Goal: Task Accomplishment & Management: Manage account settings

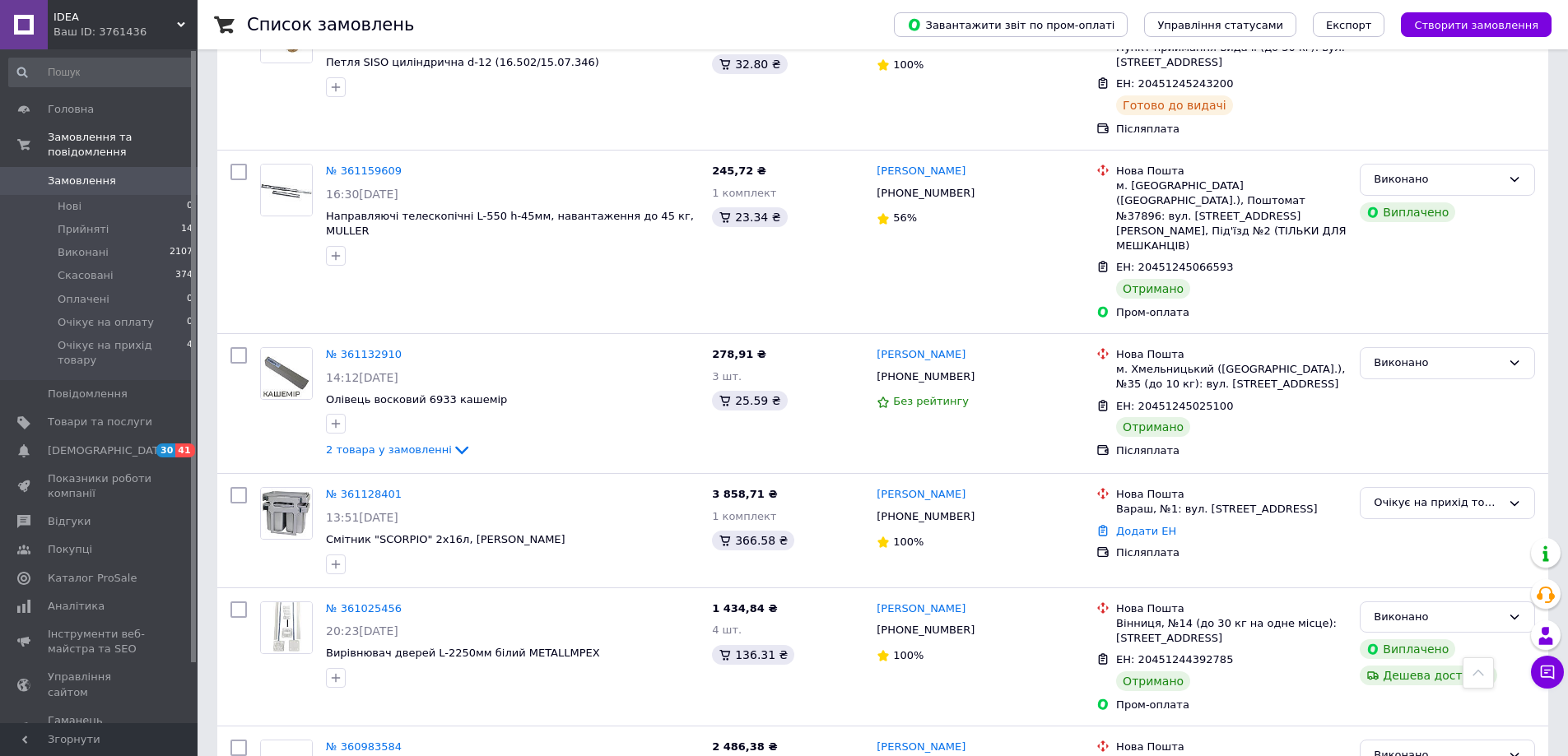
scroll to position [2461, 0]
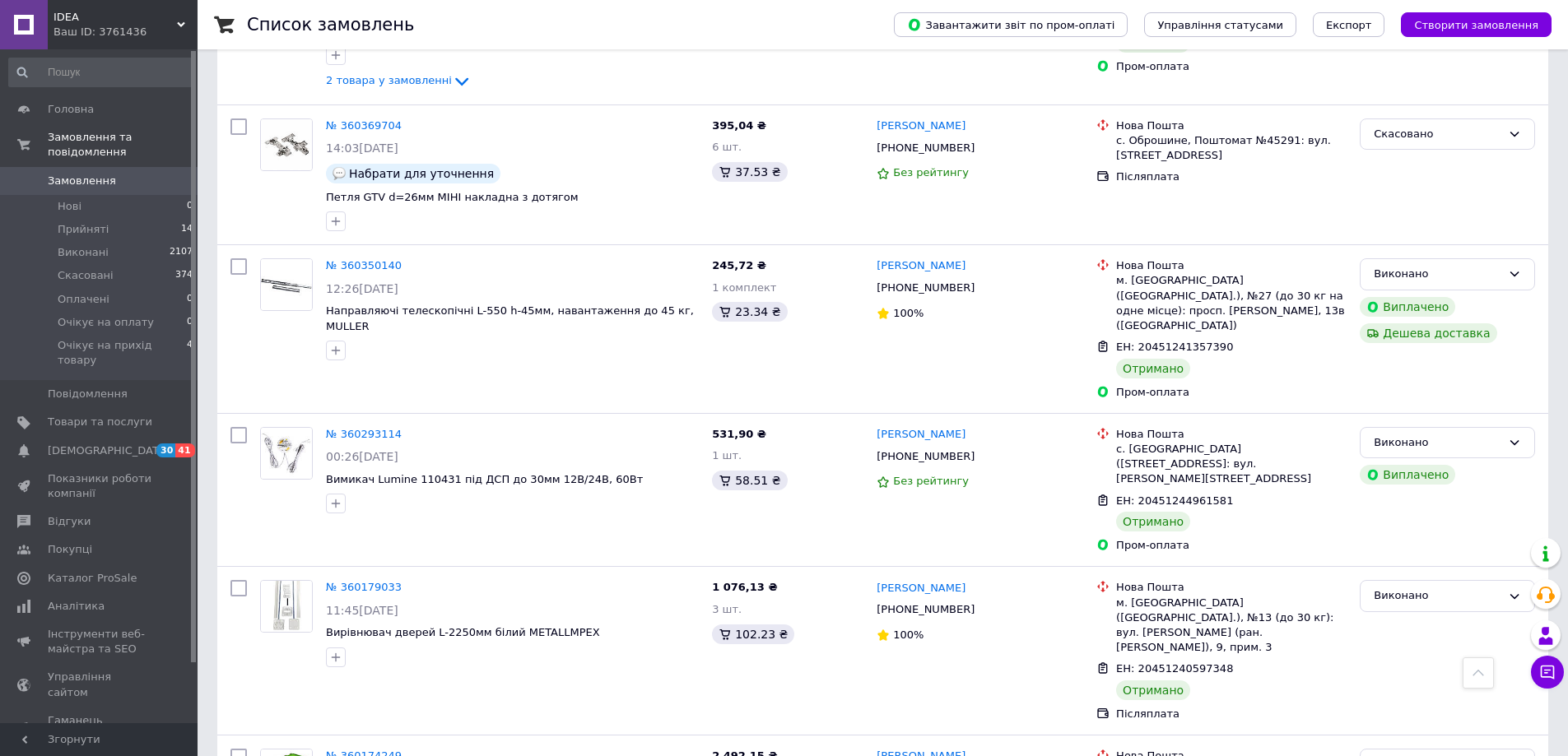
scroll to position [2308, 0]
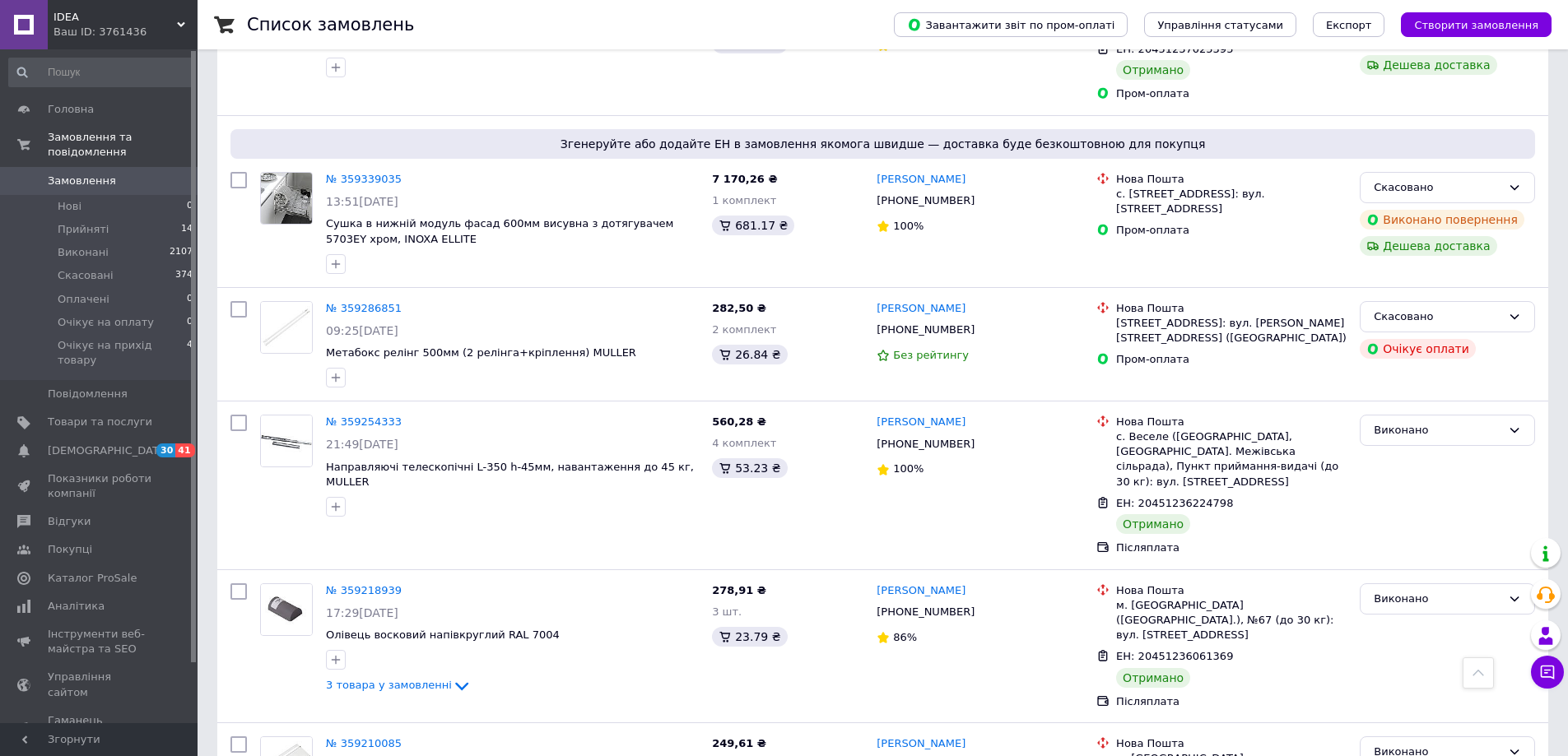
scroll to position [2303, 0]
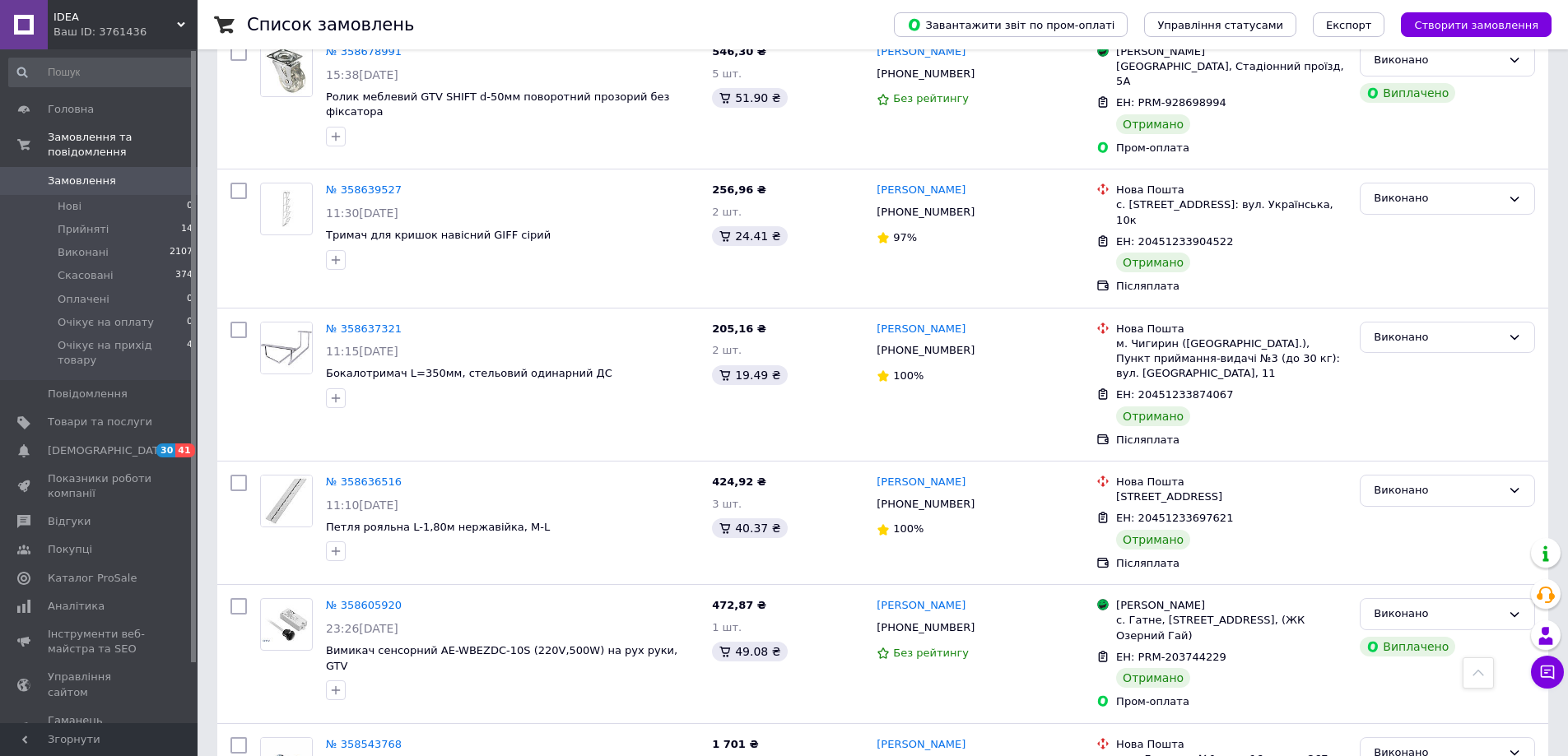
scroll to position [2262, 0]
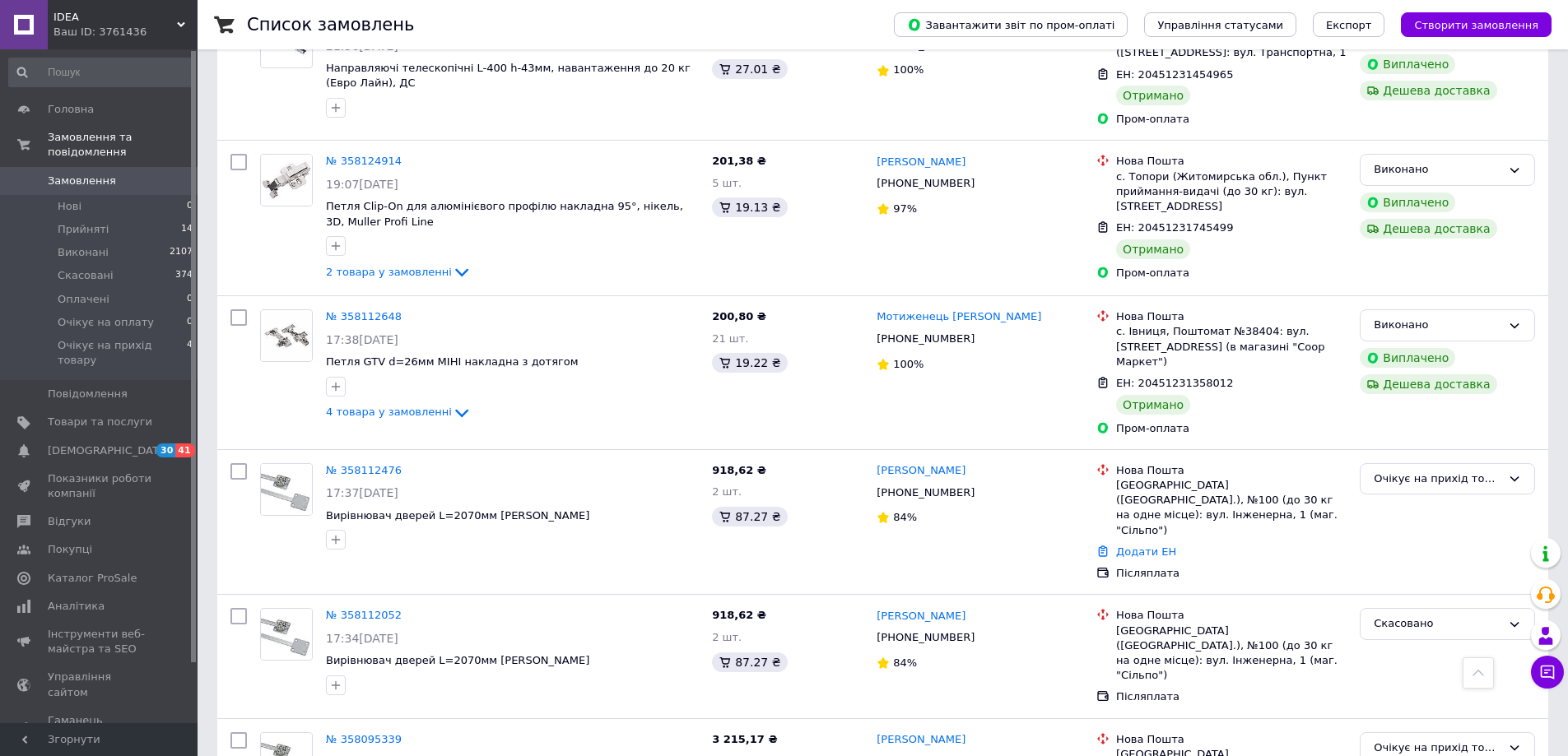
scroll to position [2217, 0]
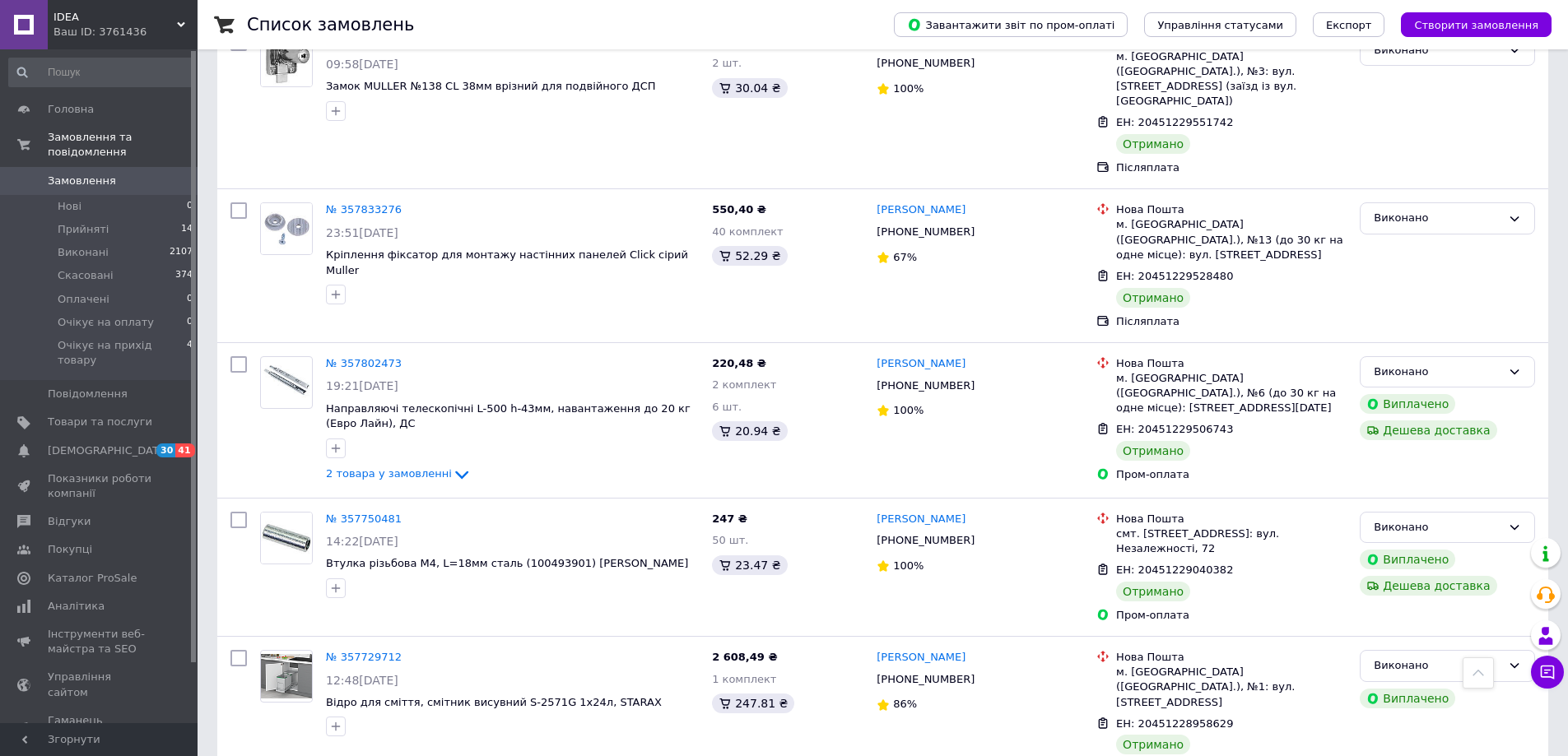
scroll to position [2307, 0]
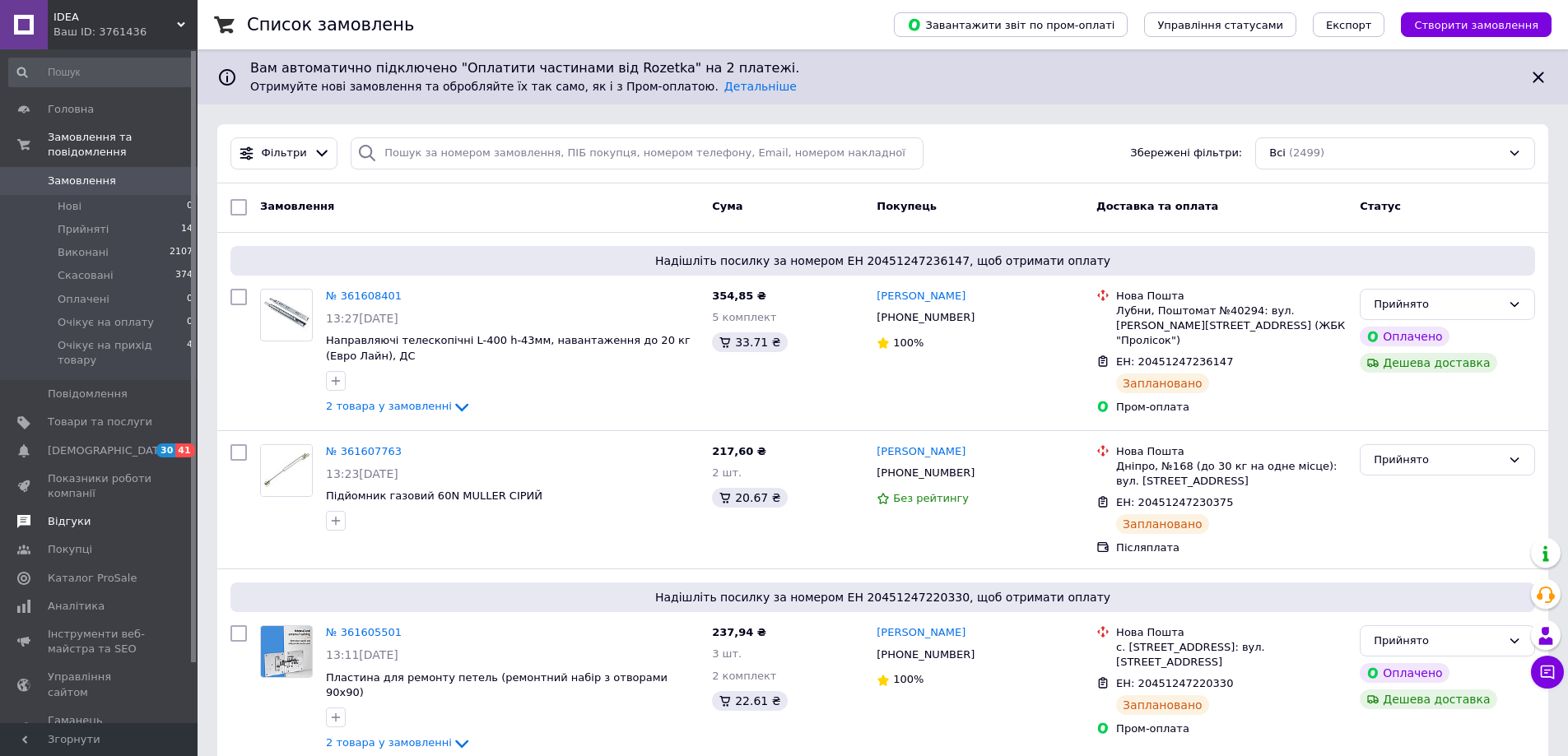
click at [127, 514] on span "Відгуки" at bounding box center [100, 522] width 104 height 15
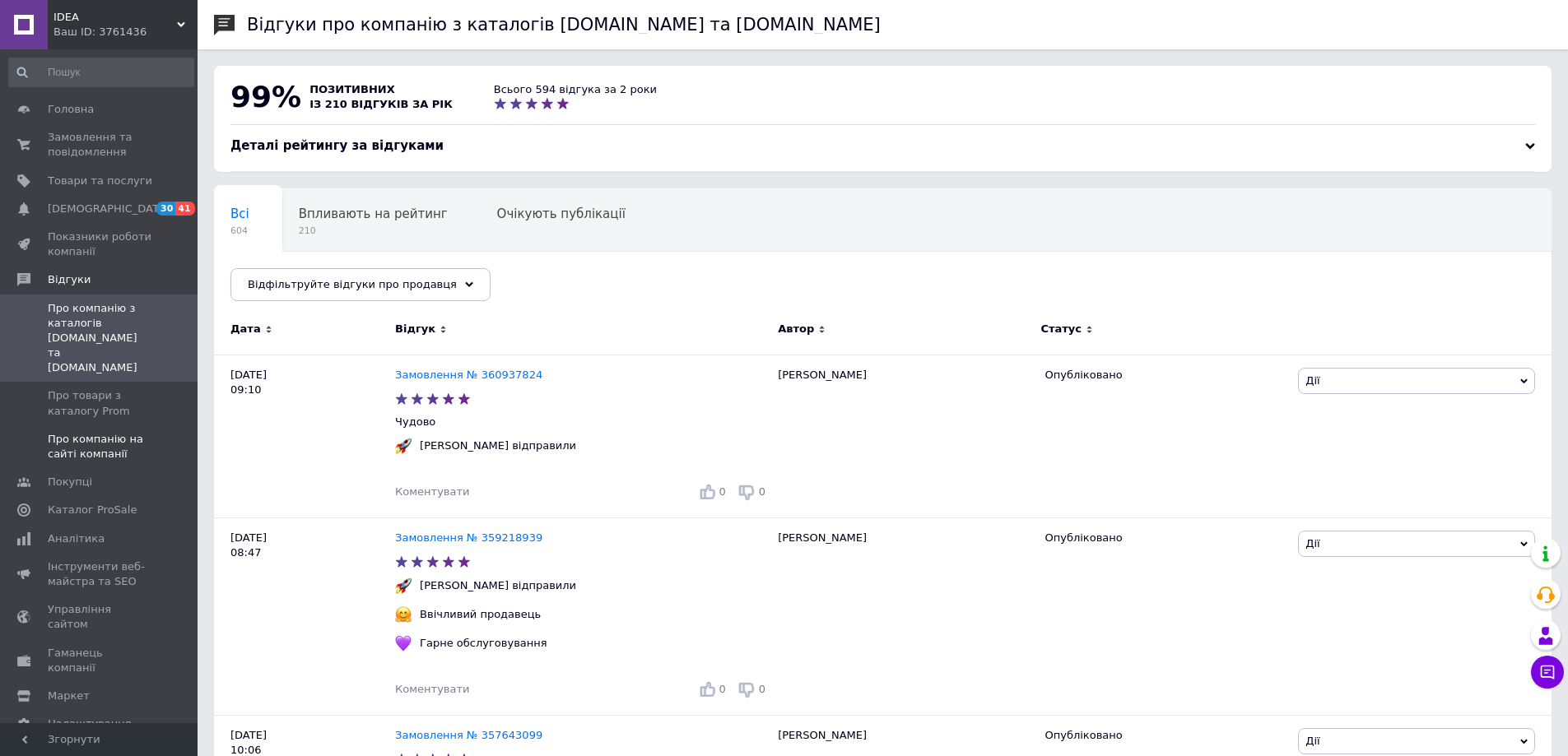
click at [144, 432] on span "Про компанію на сайті компанії" at bounding box center [100, 447] width 104 height 30
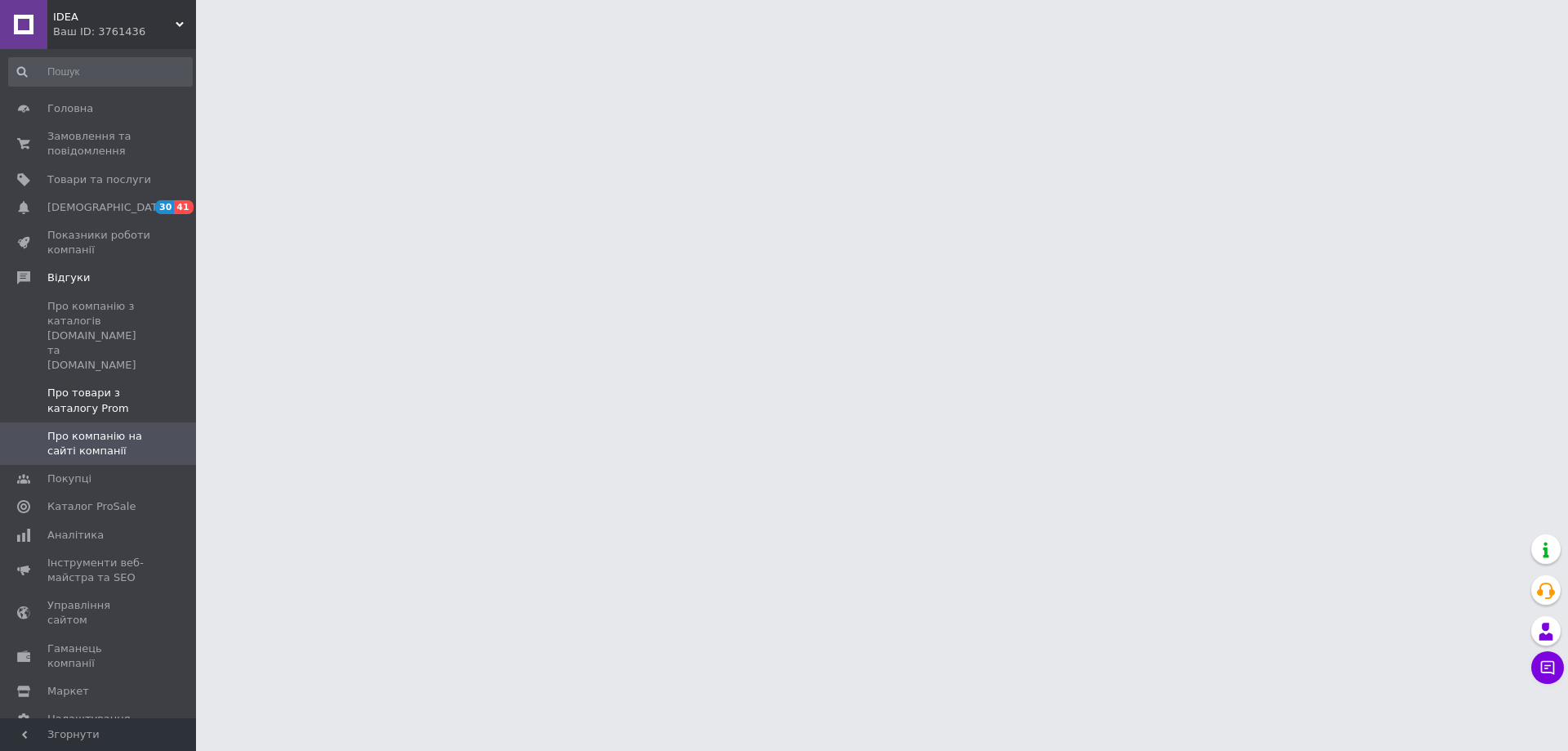
click at [147, 386] on span "Про товари з каталогу Prom" at bounding box center [99, 401] width 104 height 29
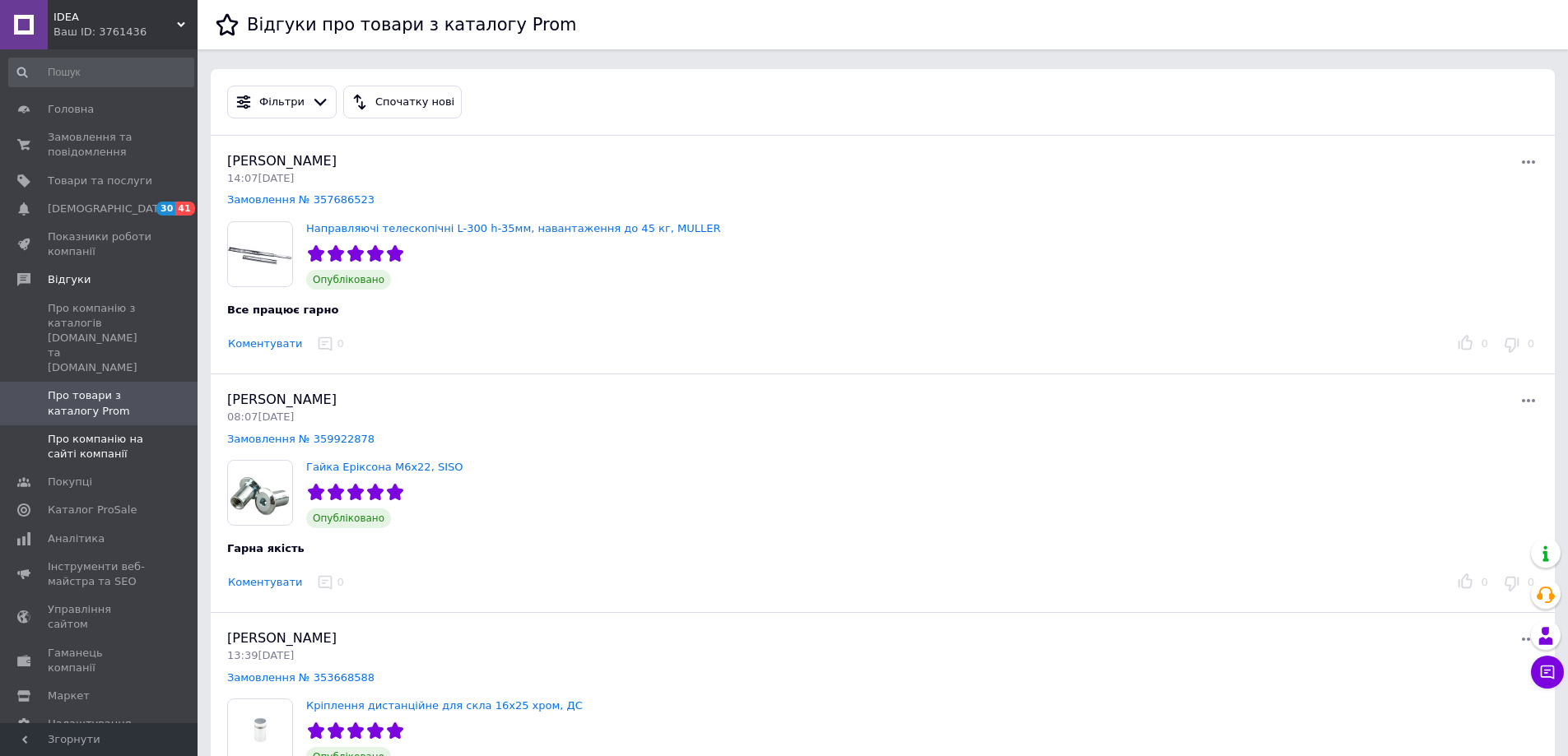
click at [66, 432] on span "Про компанію на сайті компанії" at bounding box center [100, 447] width 104 height 30
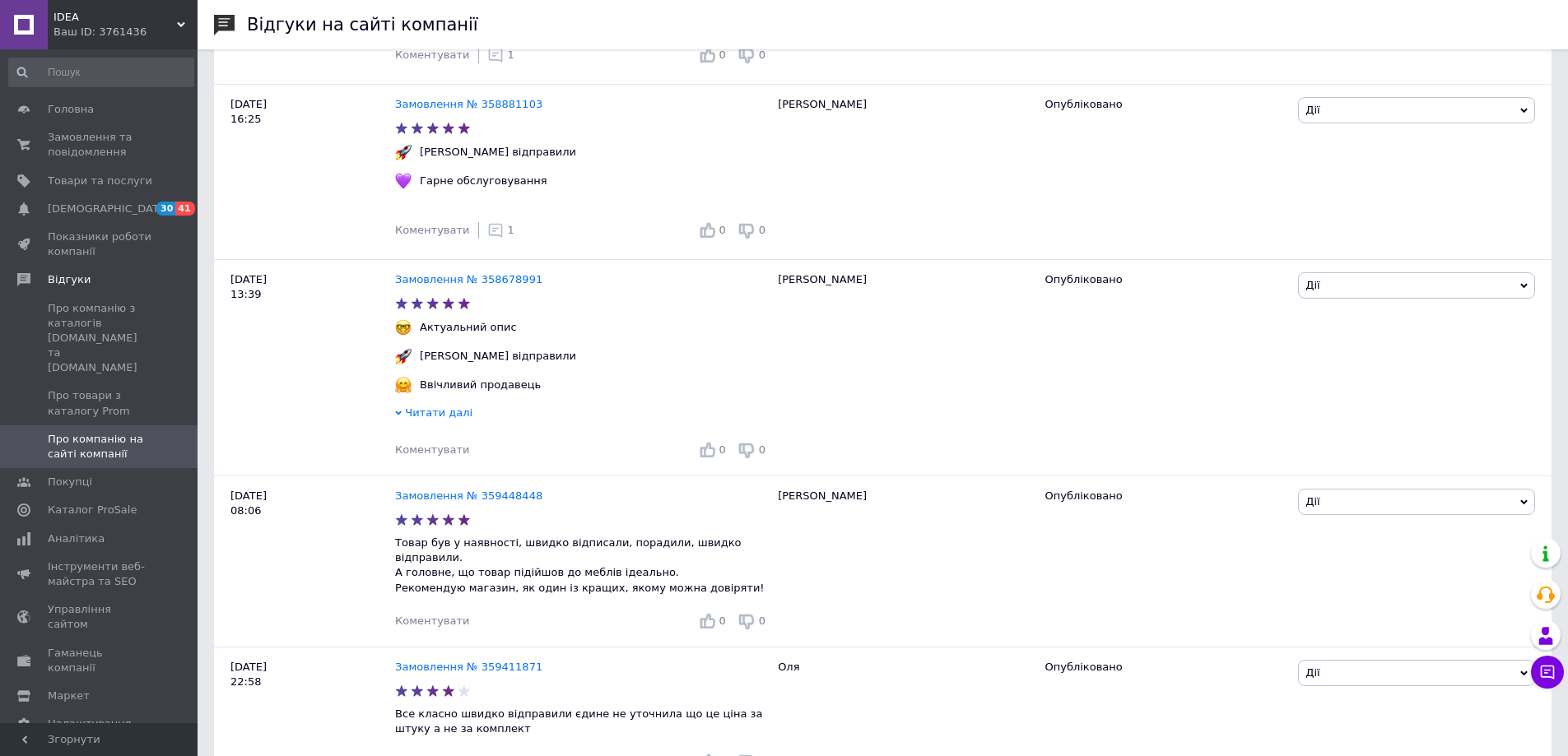
scroll to position [1152, 0]
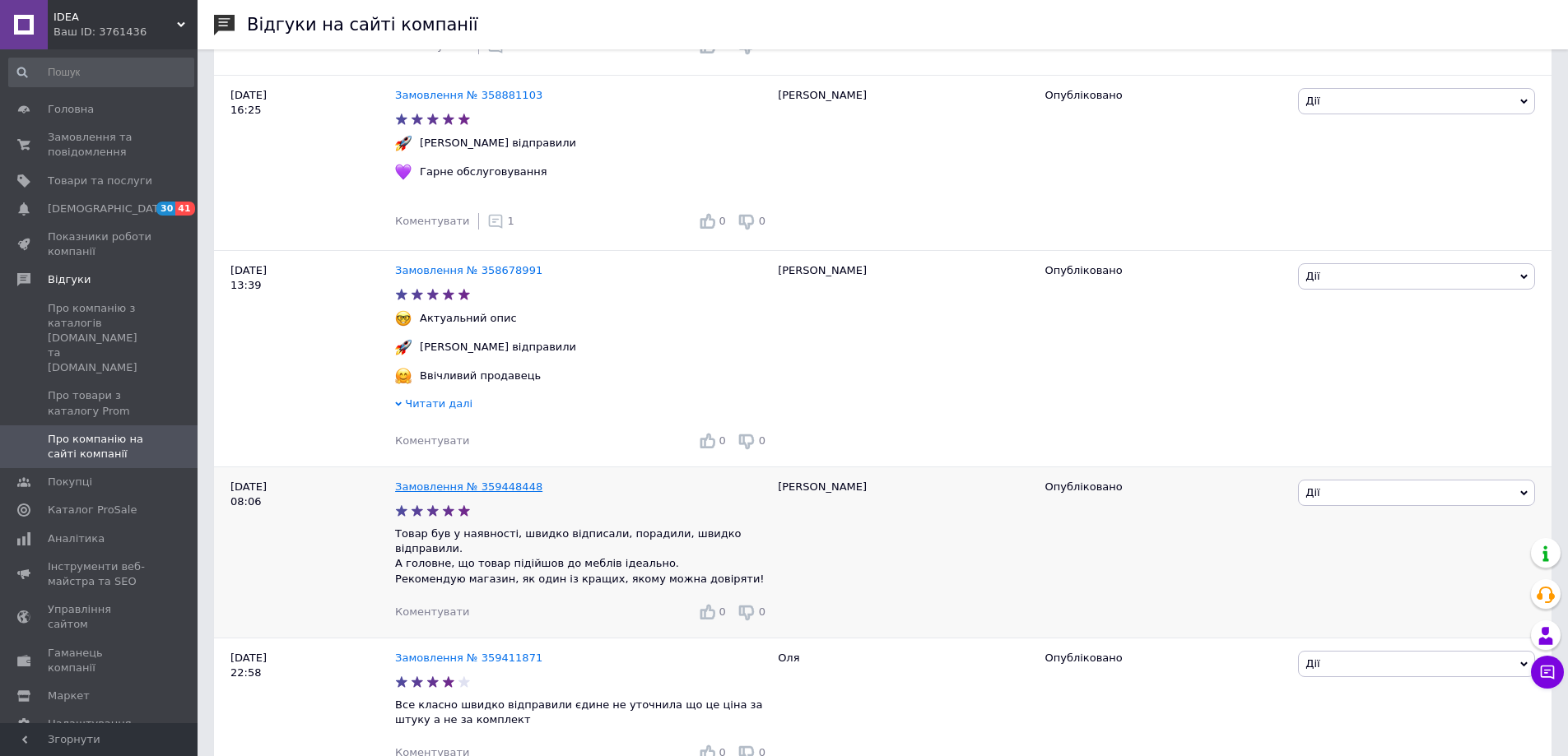
click at [492, 481] on link "Замовлення № 359448448" at bounding box center [469, 486] width 148 height 12
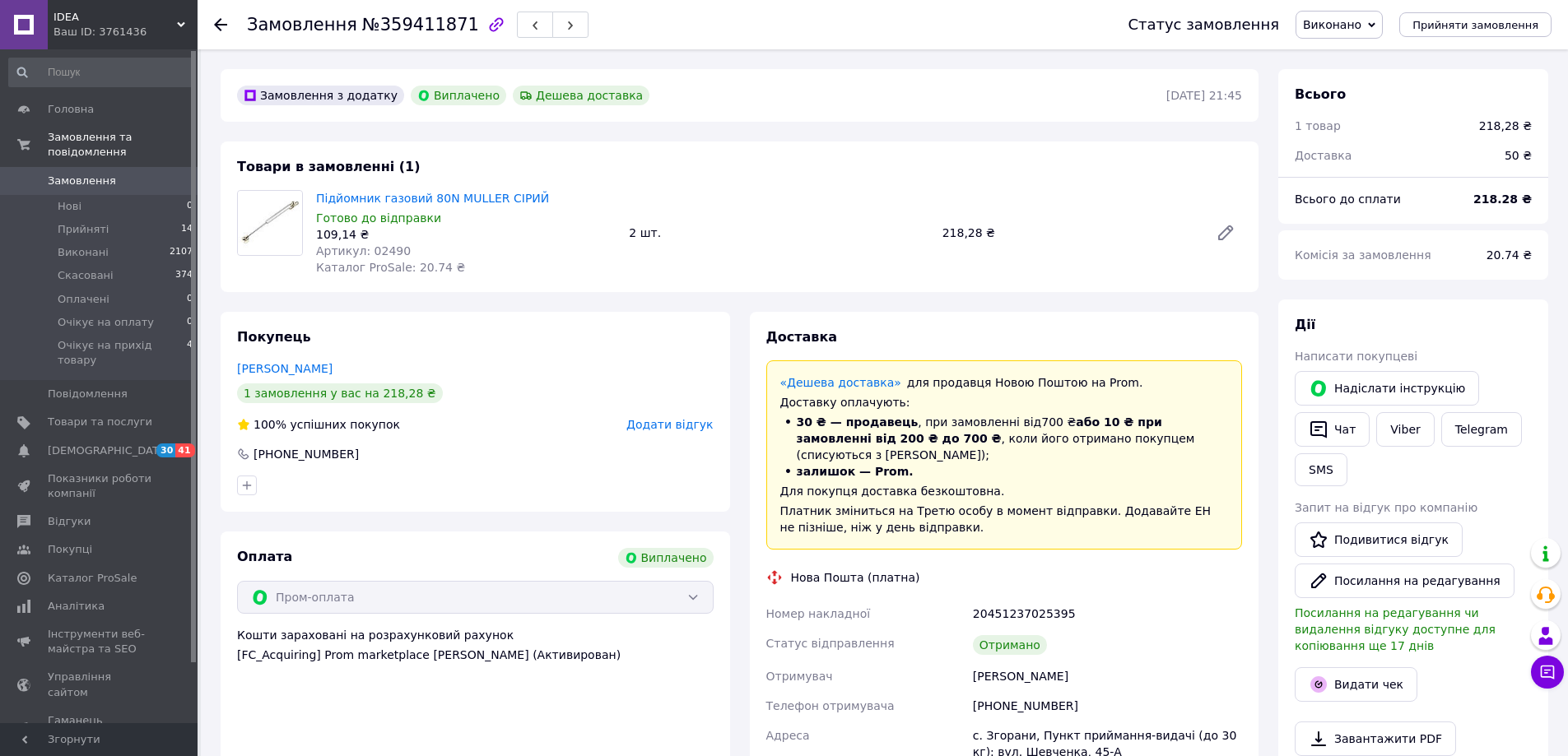
scroll to position [141, 0]
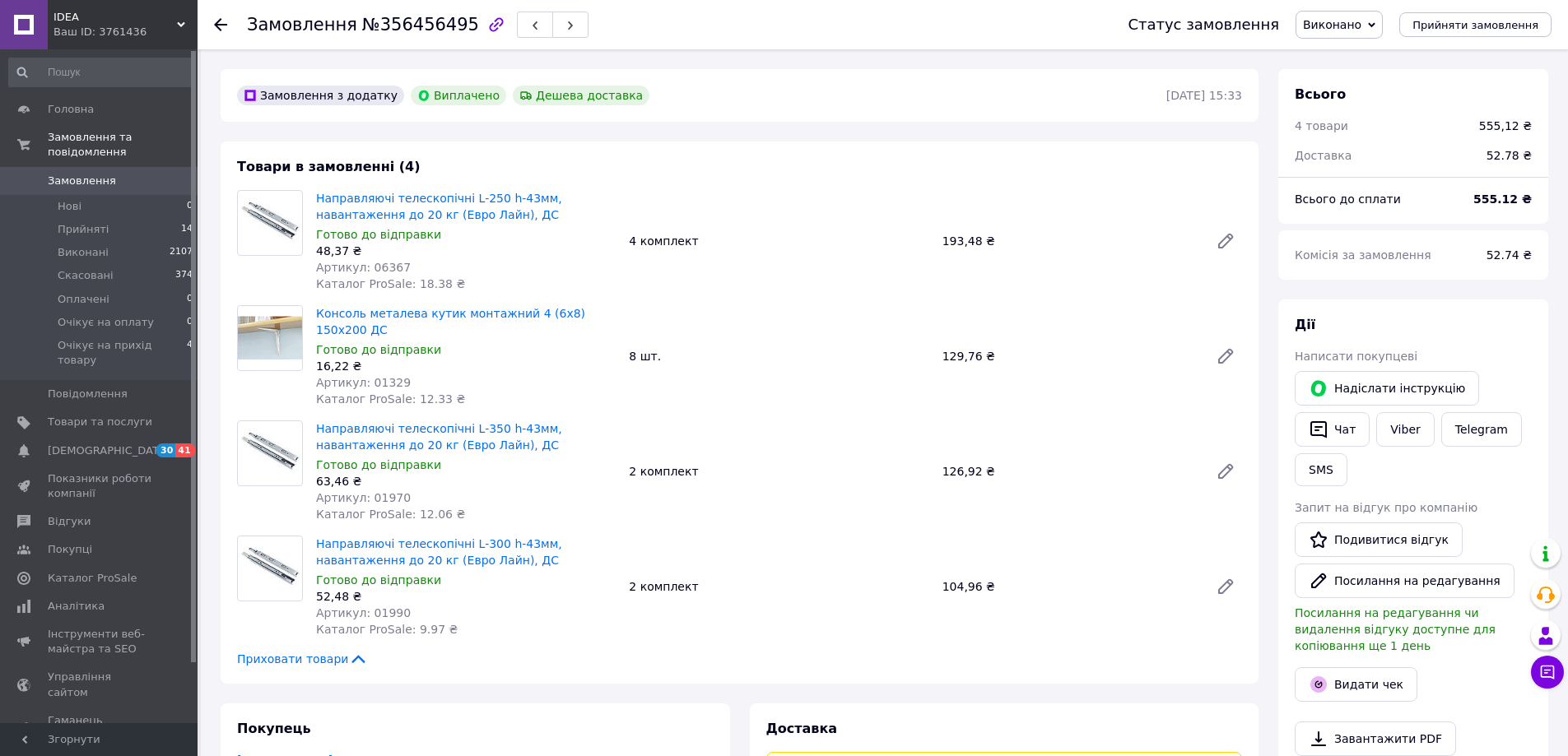
scroll to position [63, 0]
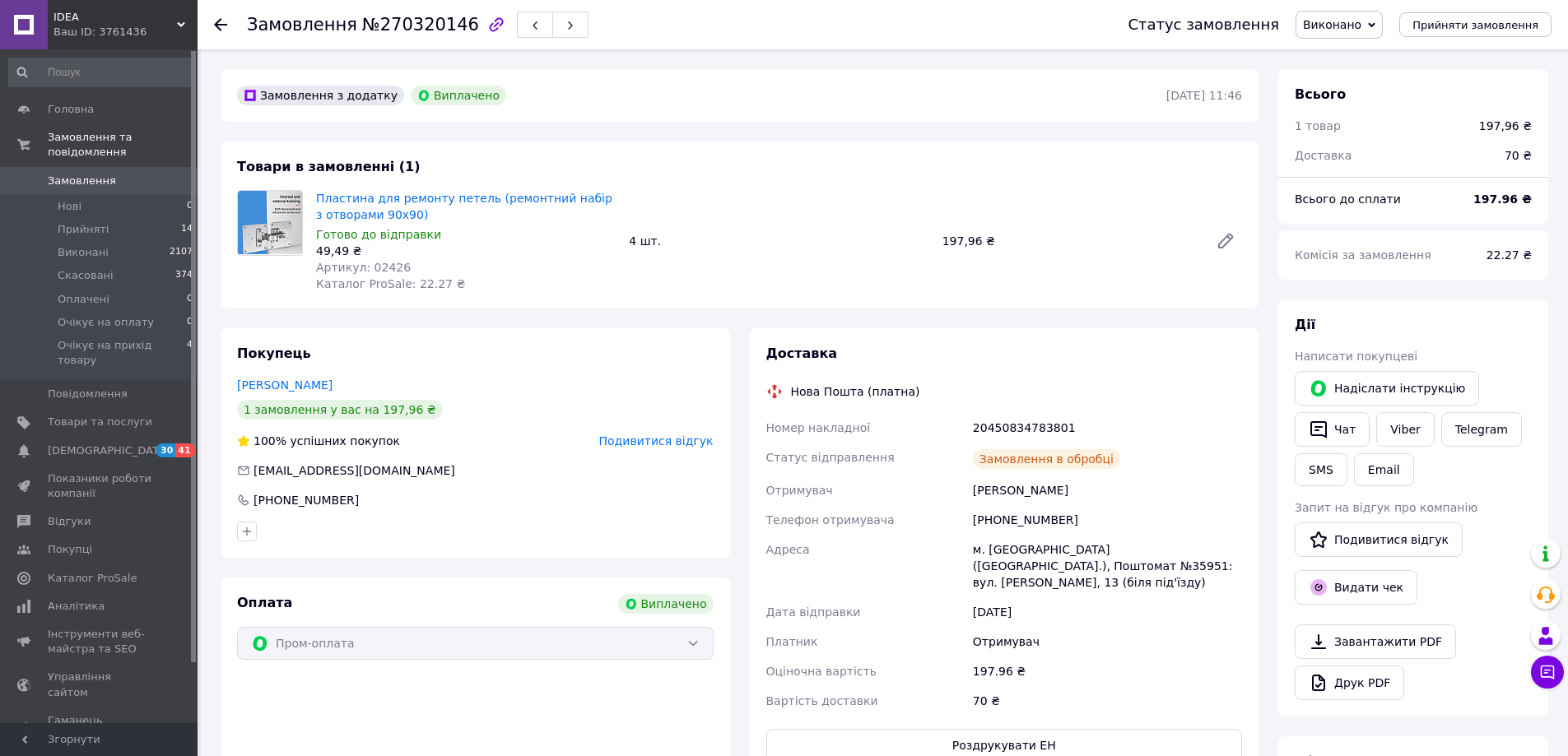
scroll to position [23, 0]
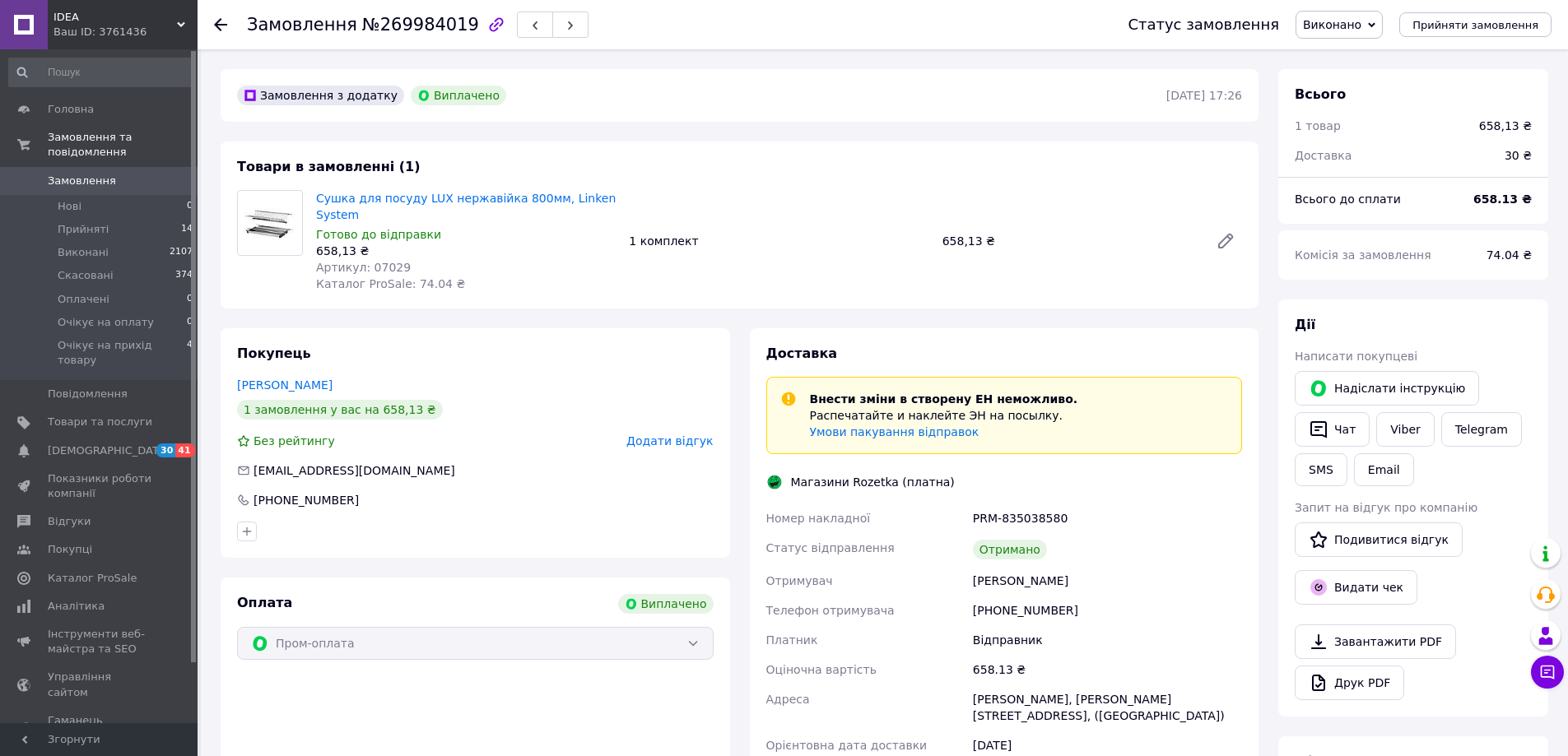
click at [119, 174] on span "Замовлення" at bounding box center [100, 181] width 104 height 15
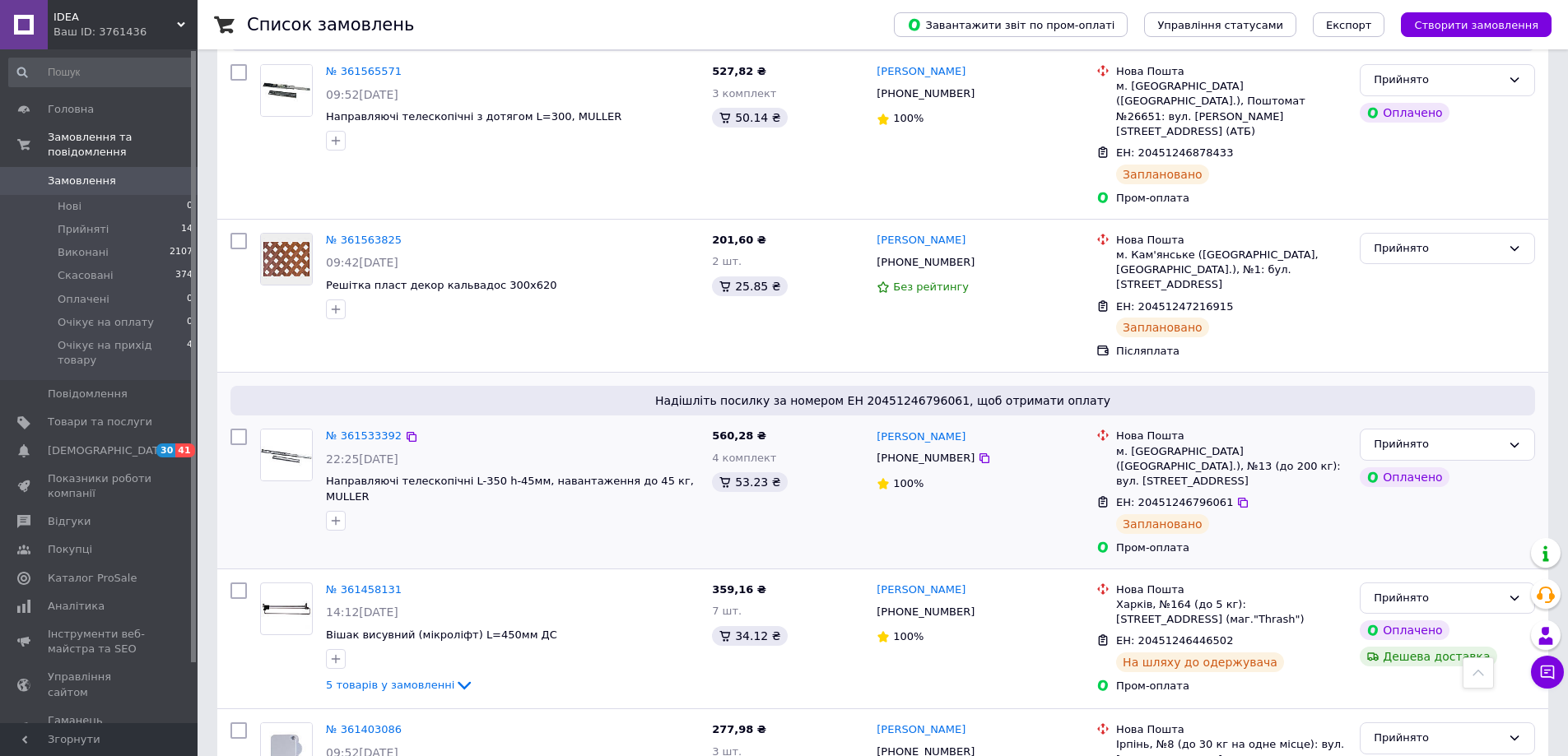
scroll to position [906, 0]
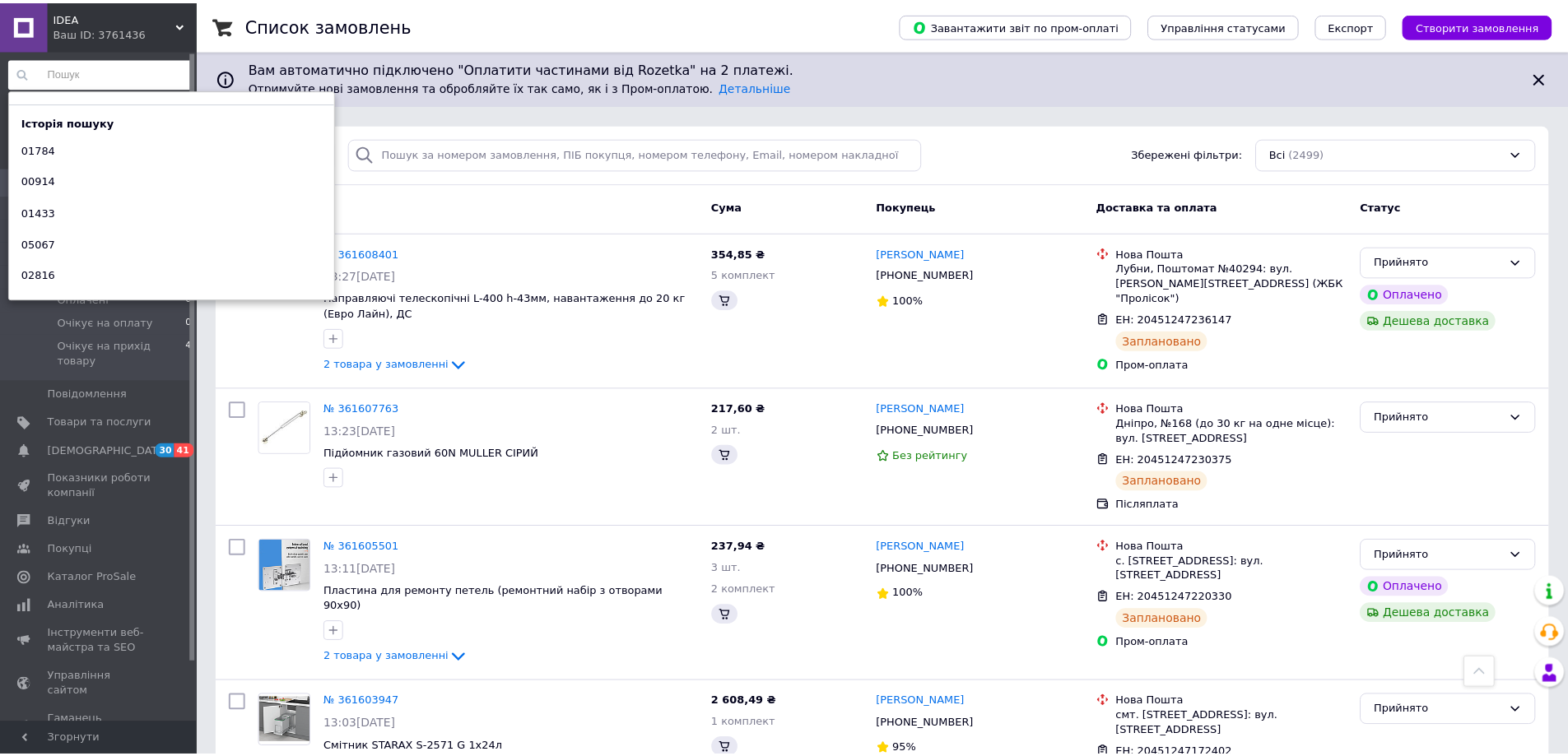
scroll to position [906, 0]
